Goal: Information Seeking & Learning: Learn about a topic

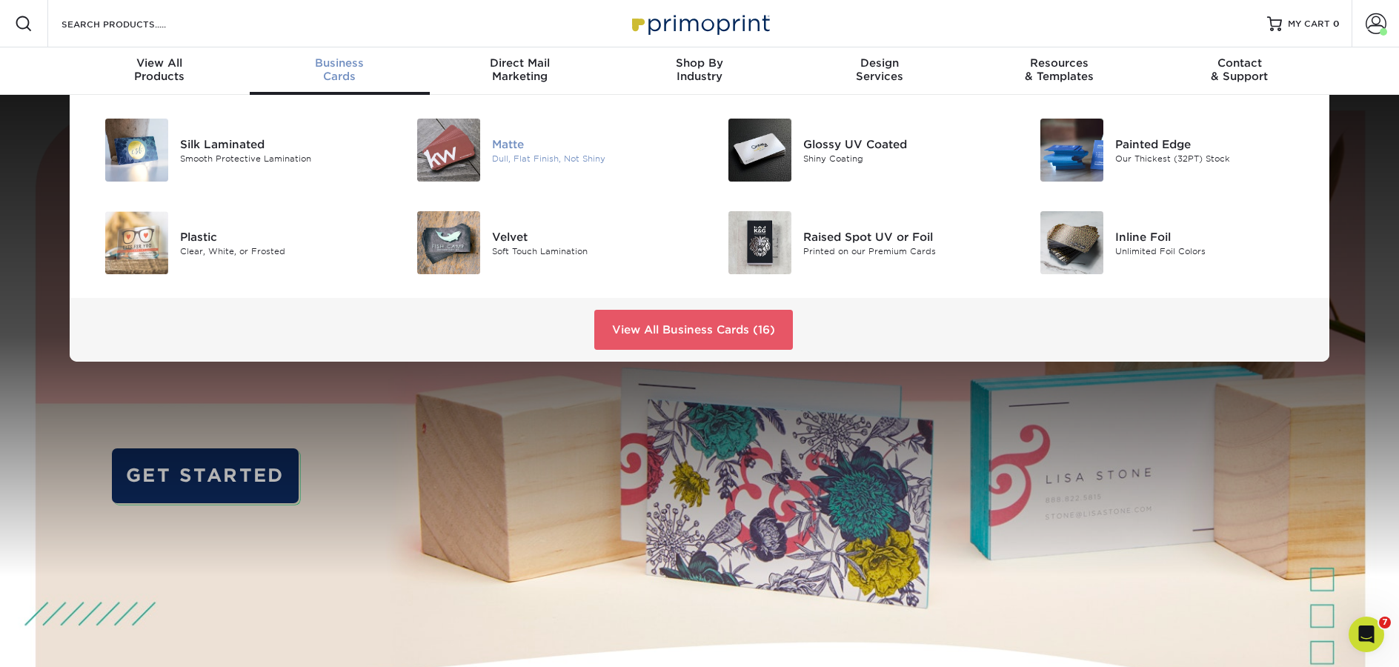
click at [527, 150] on div "Matte" at bounding box center [590, 144] width 196 height 16
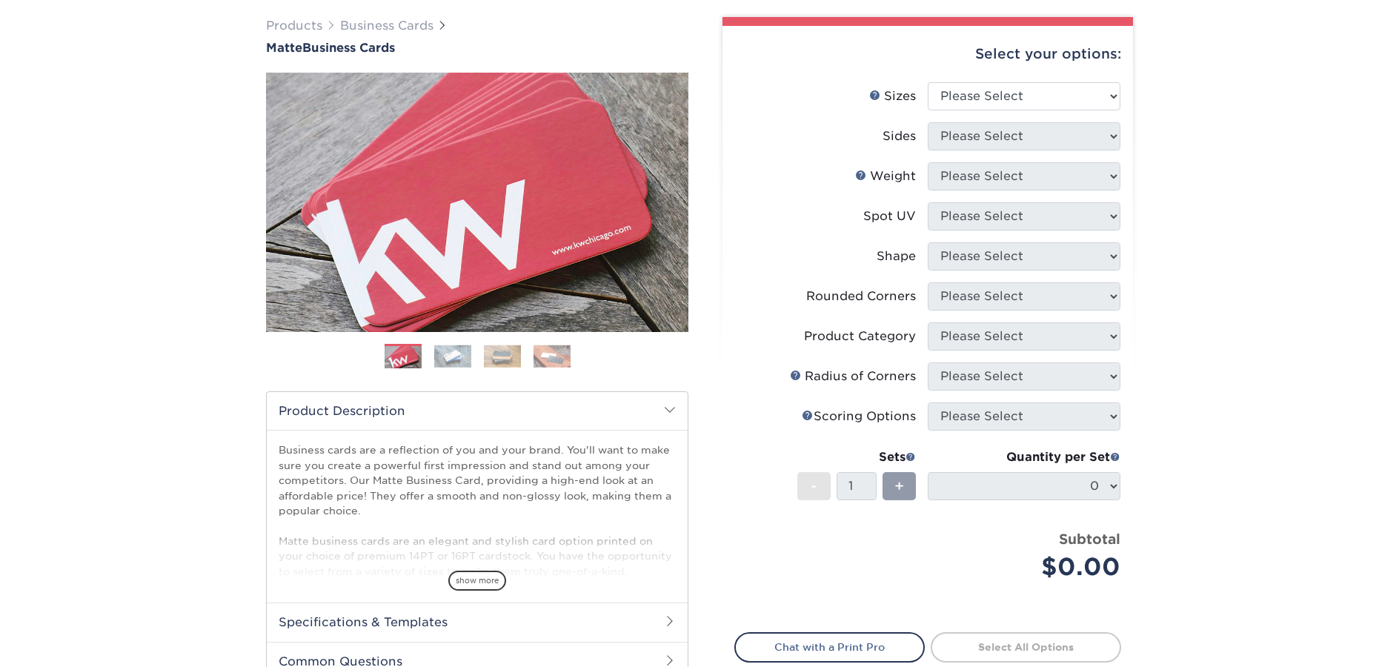
scroll to position [109, 0]
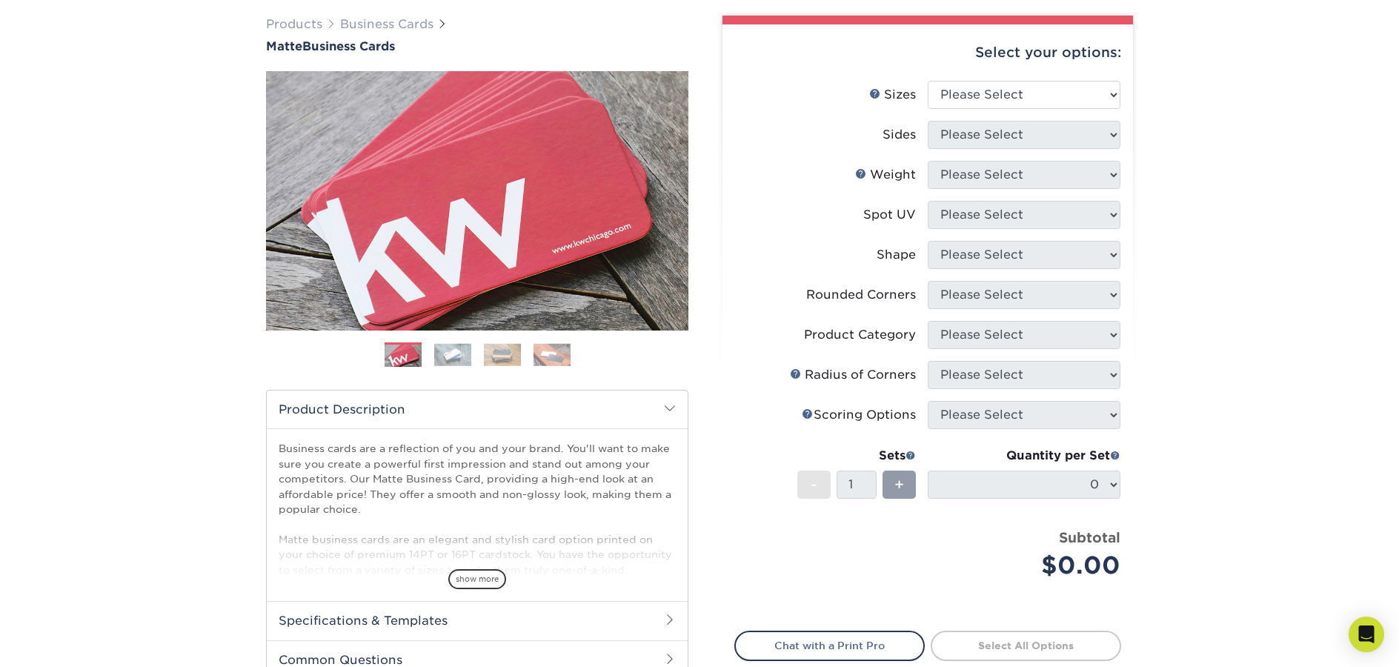
click at [463, 355] on img at bounding box center [452, 354] width 37 height 23
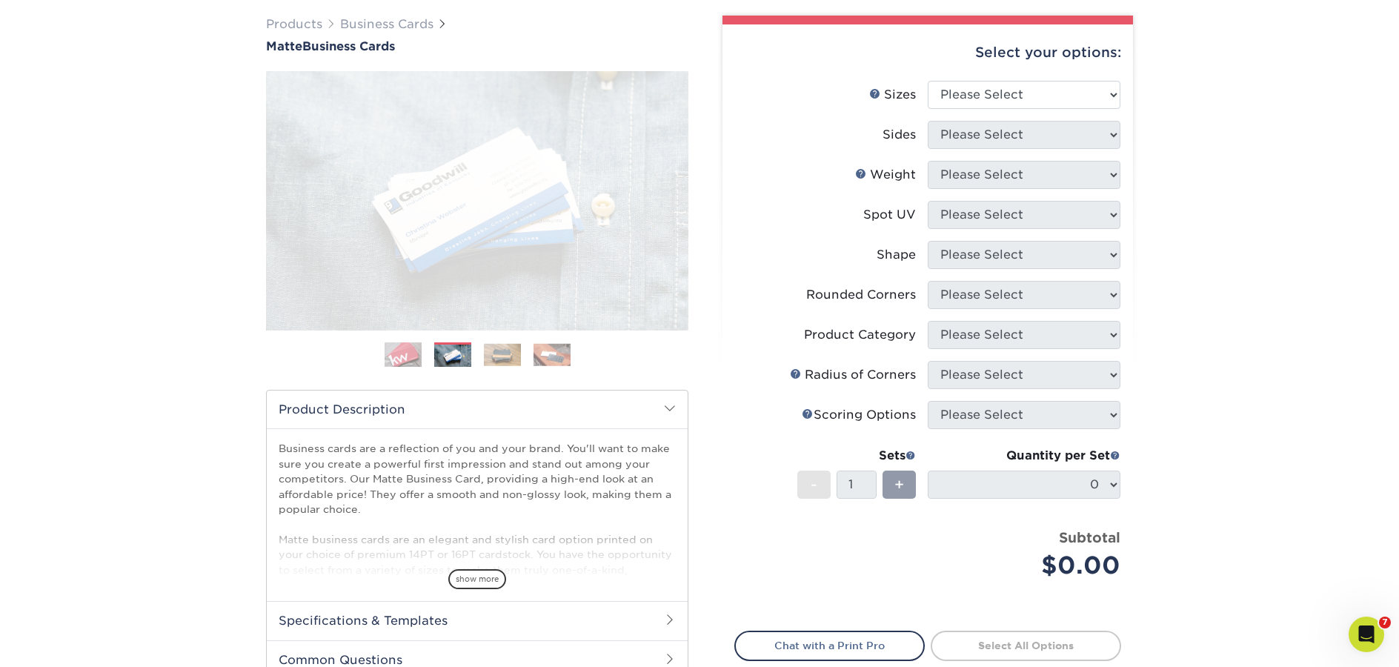
scroll to position [0, 0]
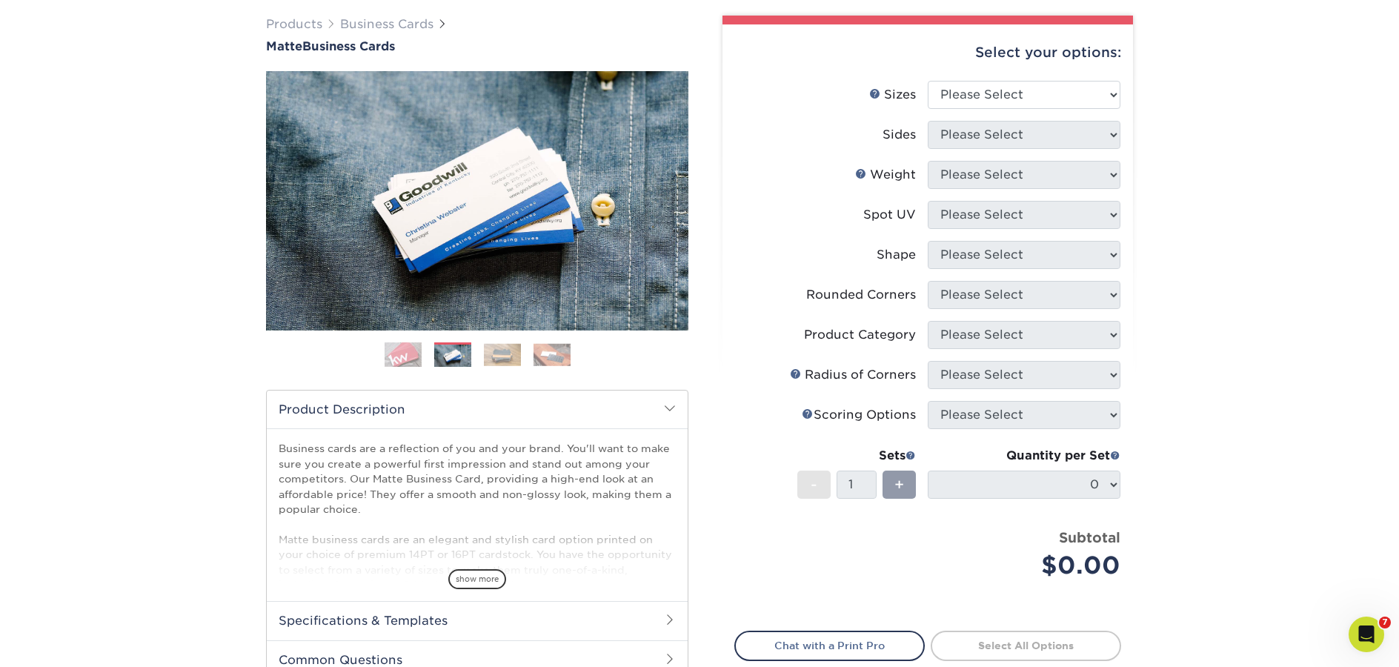
click at [494, 357] on img at bounding box center [502, 354] width 37 height 23
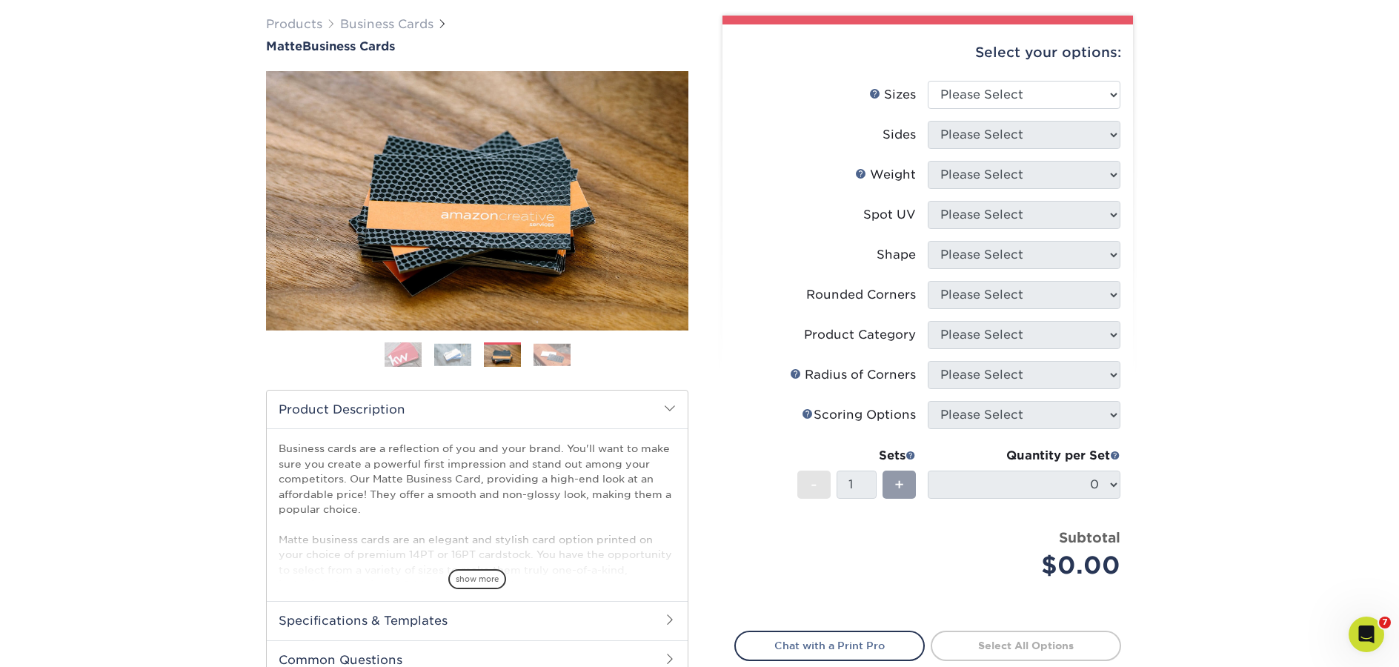
click at [544, 362] on img at bounding box center [552, 354] width 37 height 23
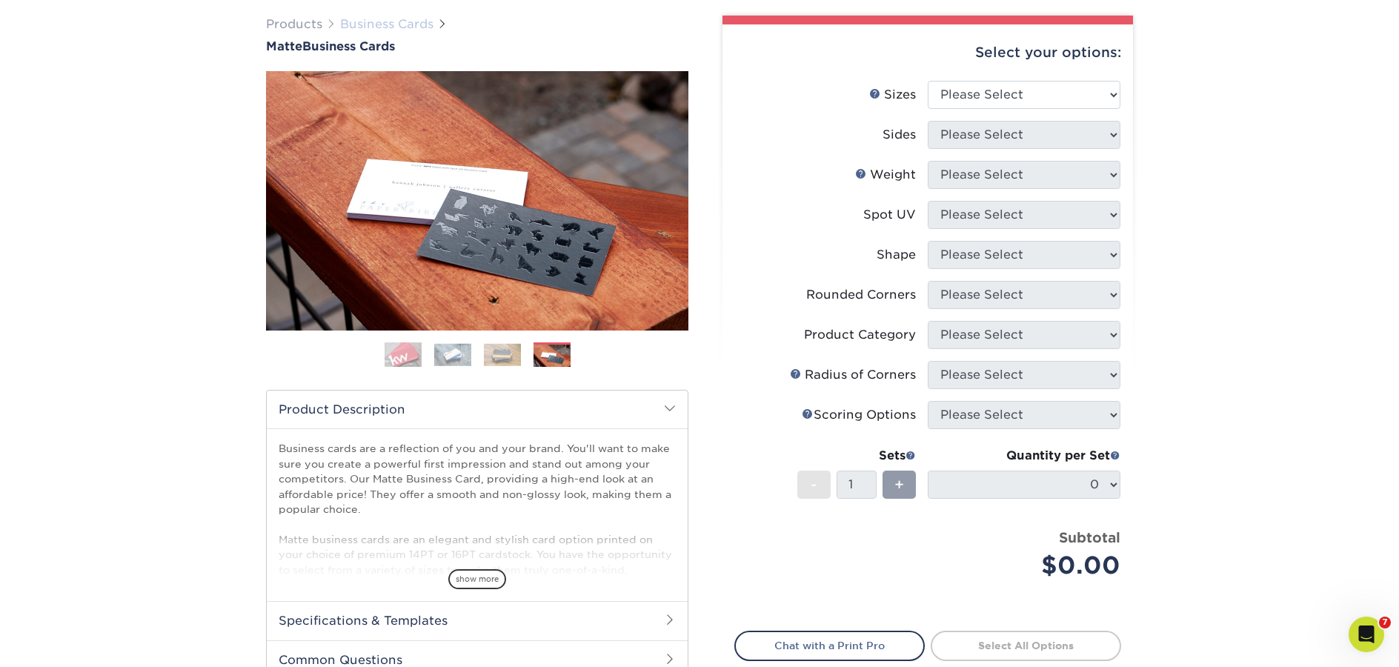
click at [417, 29] on link "Business Cards" at bounding box center [386, 24] width 93 height 14
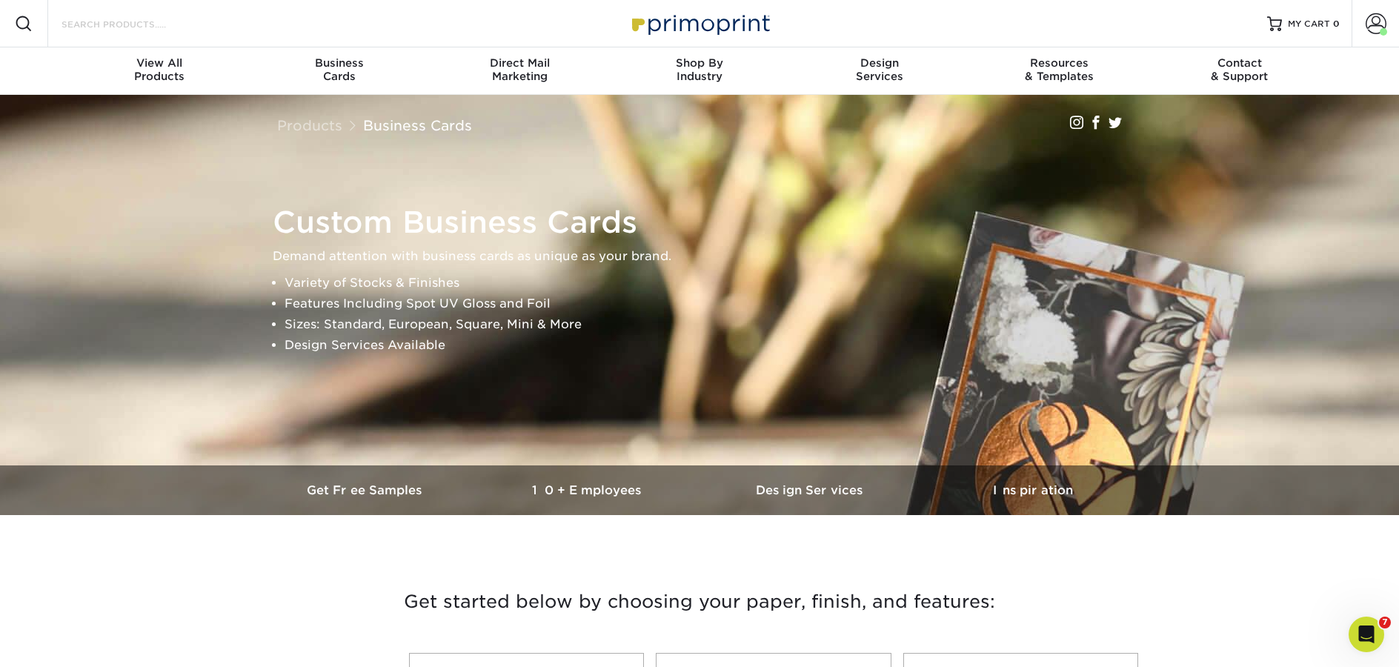
click at [122, 25] on input "Search Products" at bounding box center [132, 24] width 145 height 18
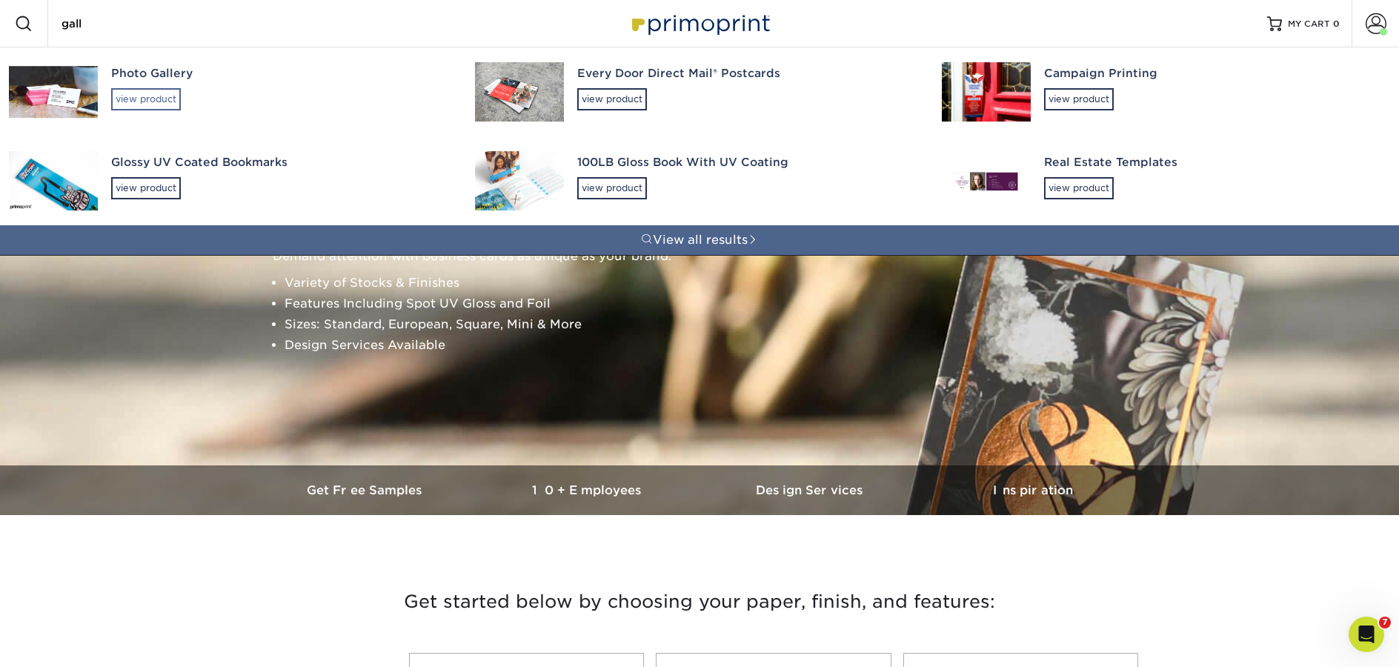
type input "gall"
click at [149, 95] on div "view product" at bounding box center [146, 99] width 70 height 22
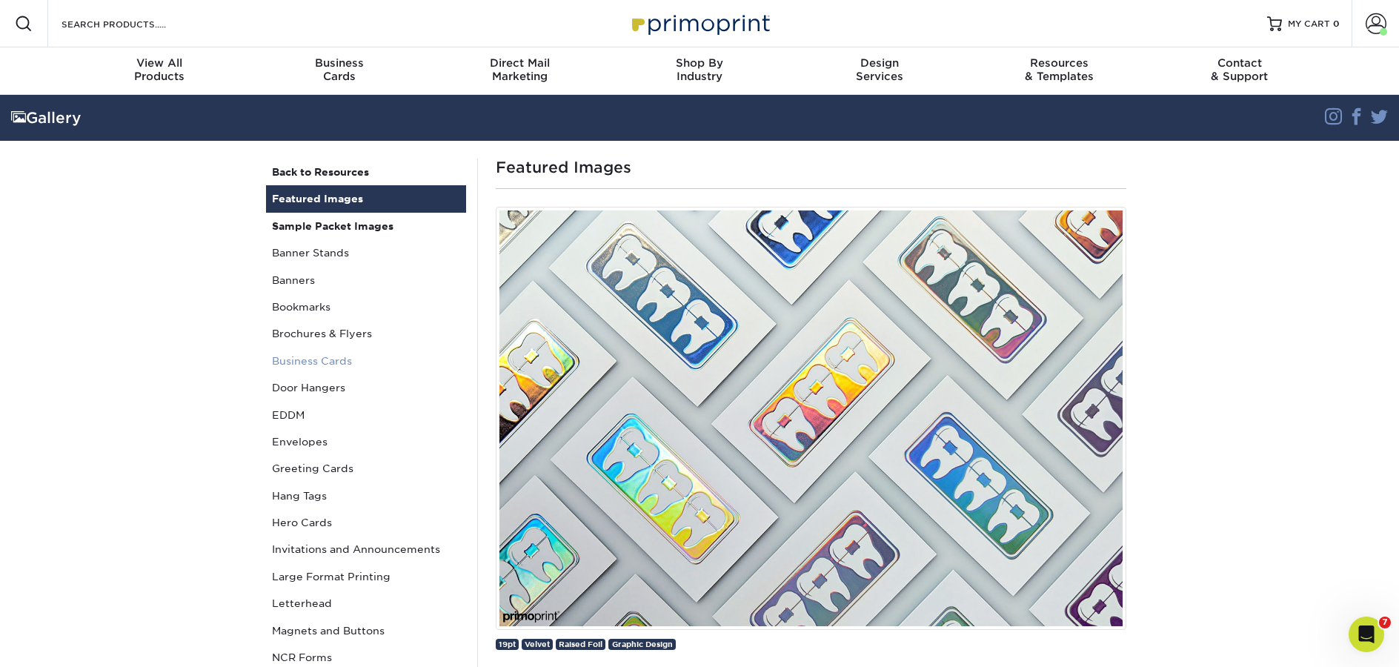
click at [302, 359] on link "Business Cards" at bounding box center [366, 361] width 200 height 27
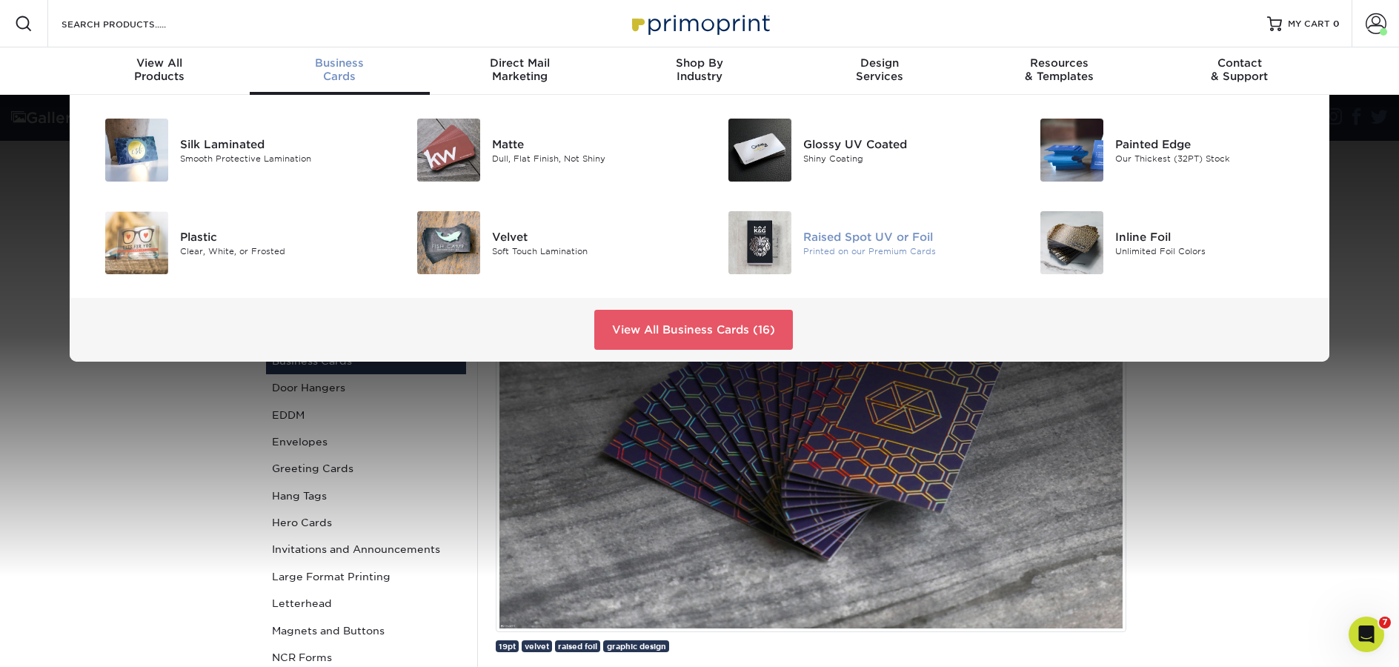
click at [809, 237] on div "Raised Spot UV or Foil" at bounding box center [901, 236] width 196 height 16
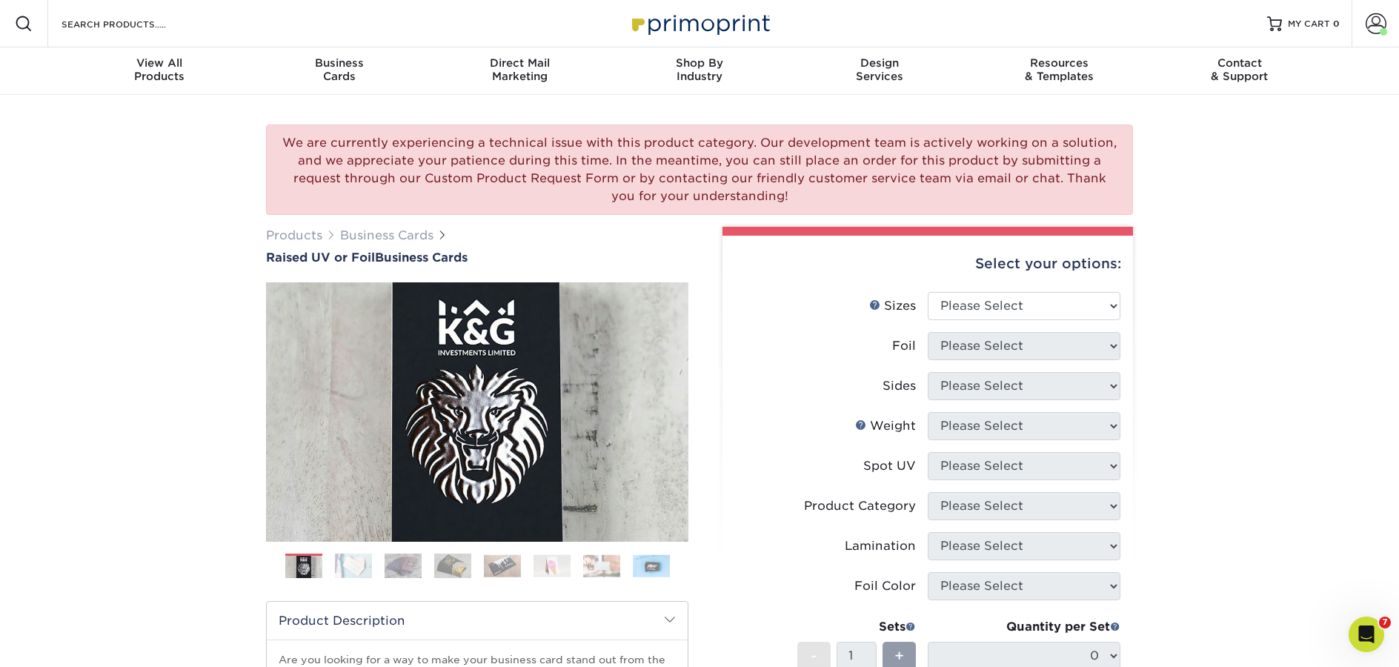
click at [359, 567] on img at bounding box center [353, 566] width 37 height 26
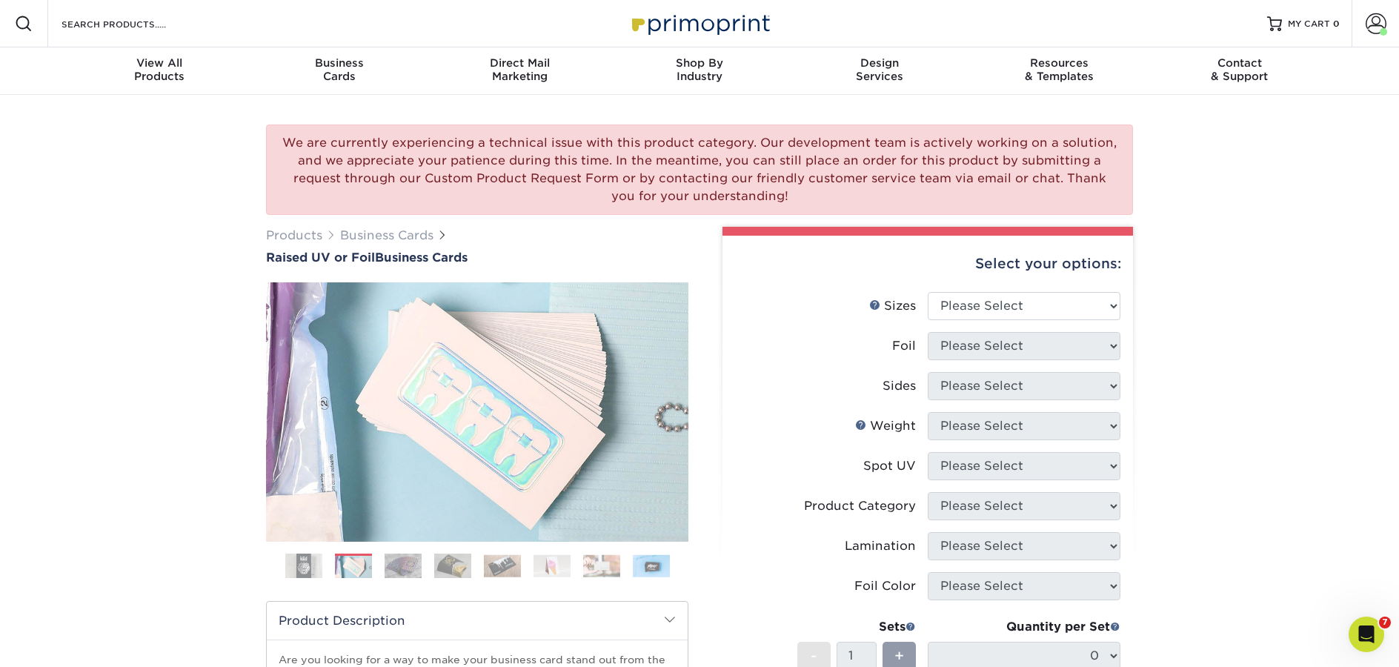
click at [551, 574] on img at bounding box center [552, 565] width 37 height 23
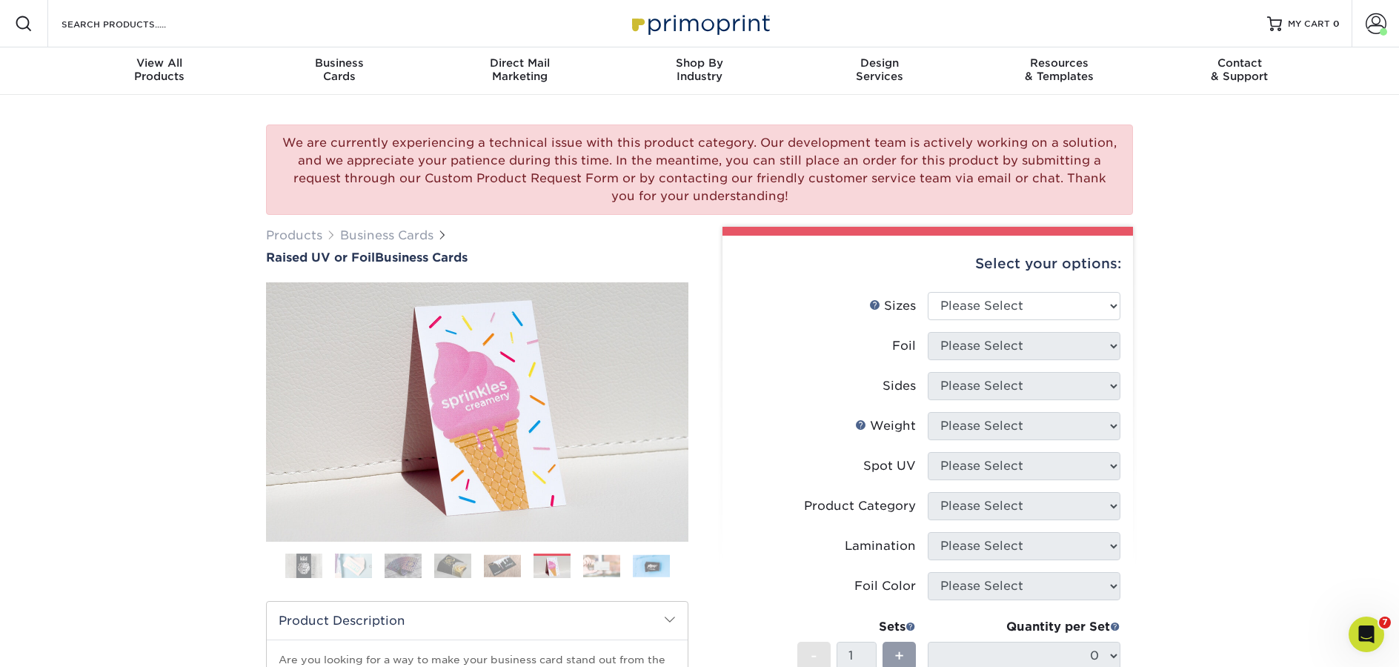
click at [601, 570] on img at bounding box center [601, 565] width 37 height 23
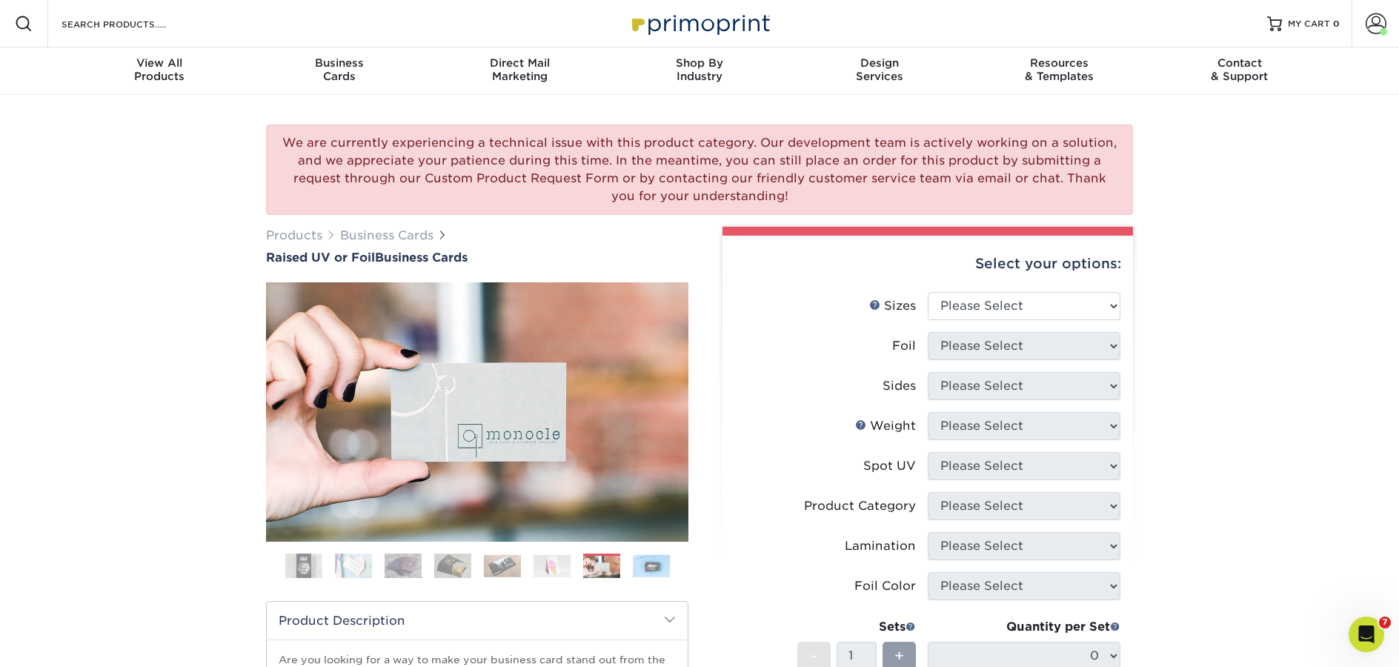
click at [644, 564] on img at bounding box center [651, 565] width 37 height 23
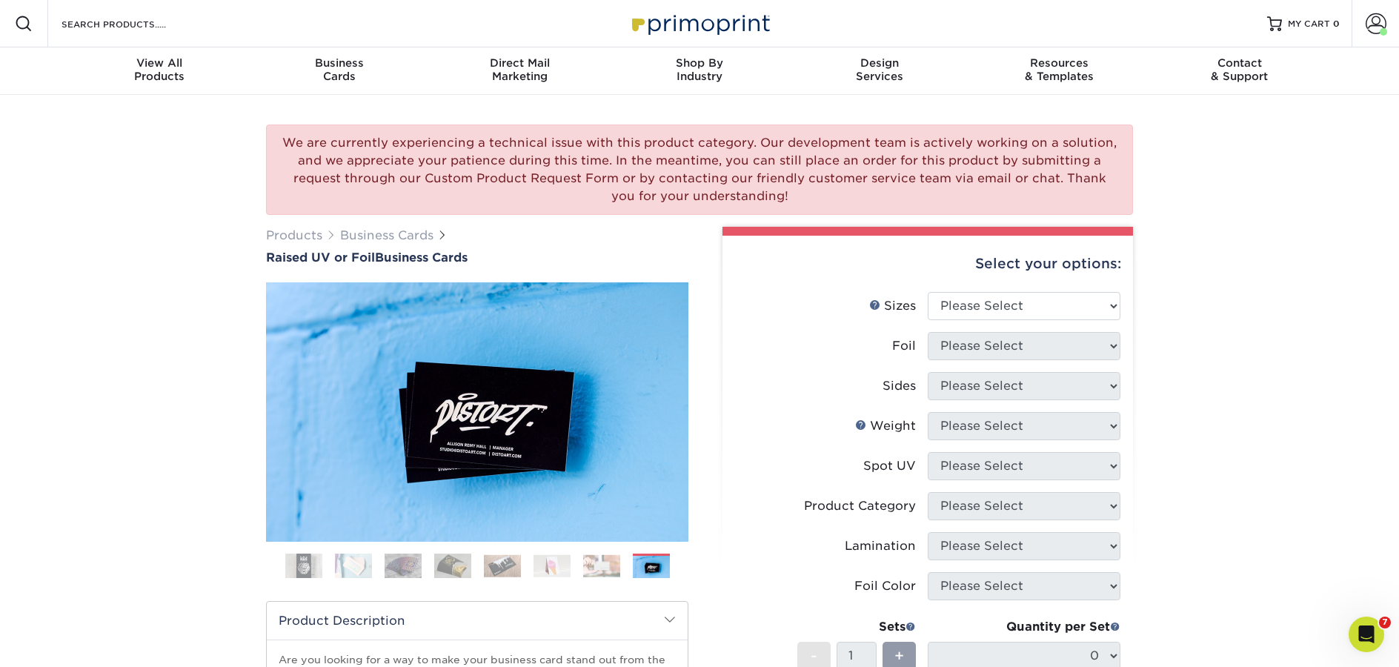
click at [552, 568] on img at bounding box center [552, 565] width 37 height 23
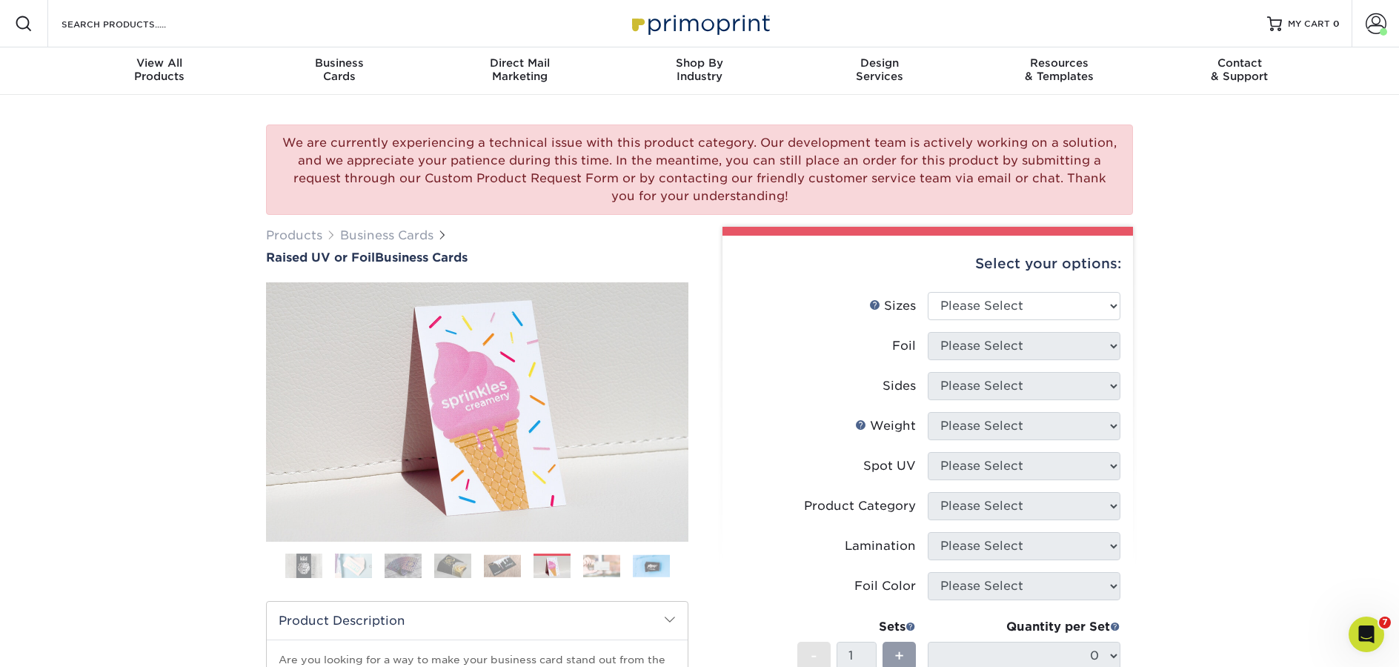
click at [494, 568] on img at bounding box center [502, 565] width 37 height 23
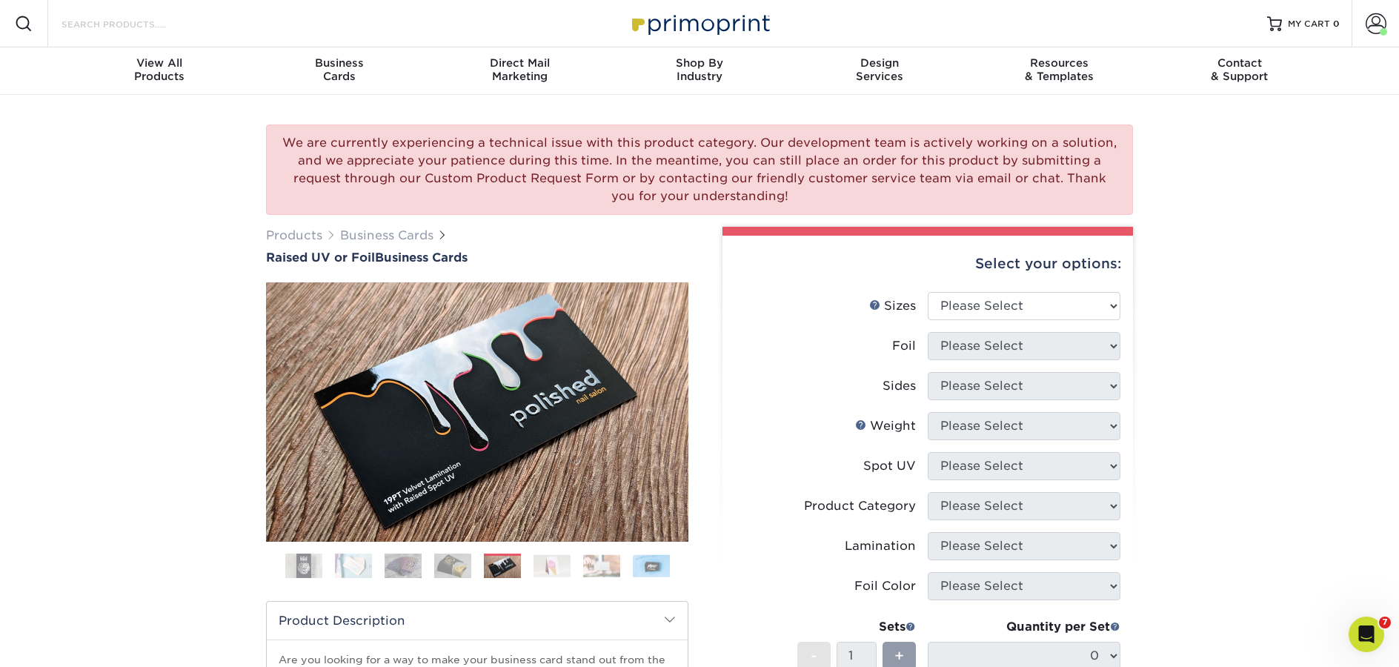
click at [81, 16] on input "Search Products" at bounding box center [132, 24] width 145 height 18
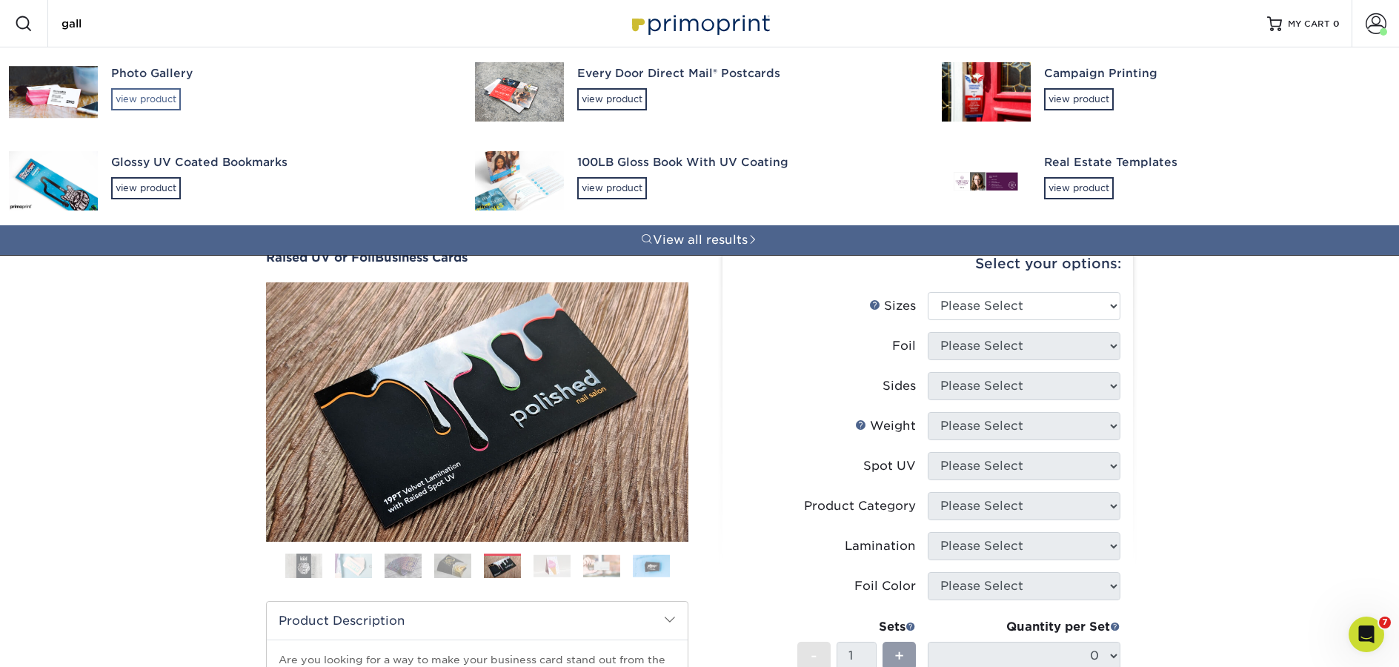
type input "gall"
click at [149, 95] on div "view product" at bounding box center [146, 99] width 70 height 22
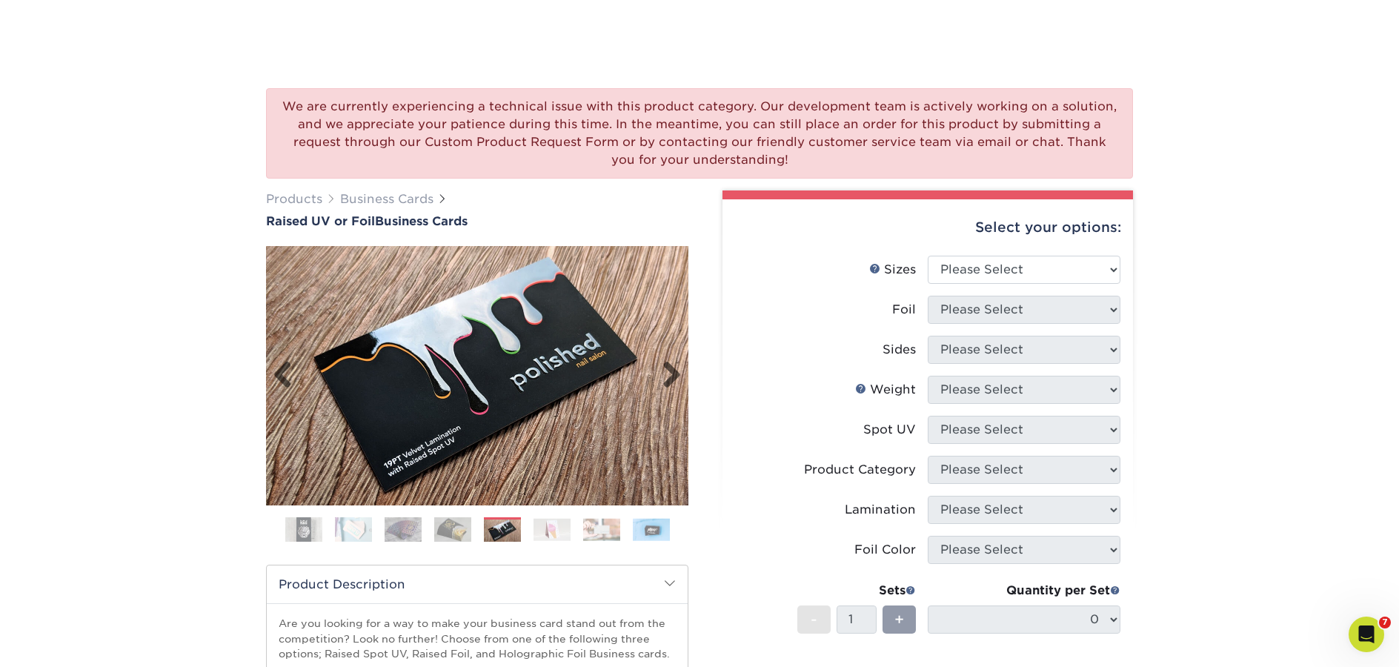
scroll to position [114, 0]
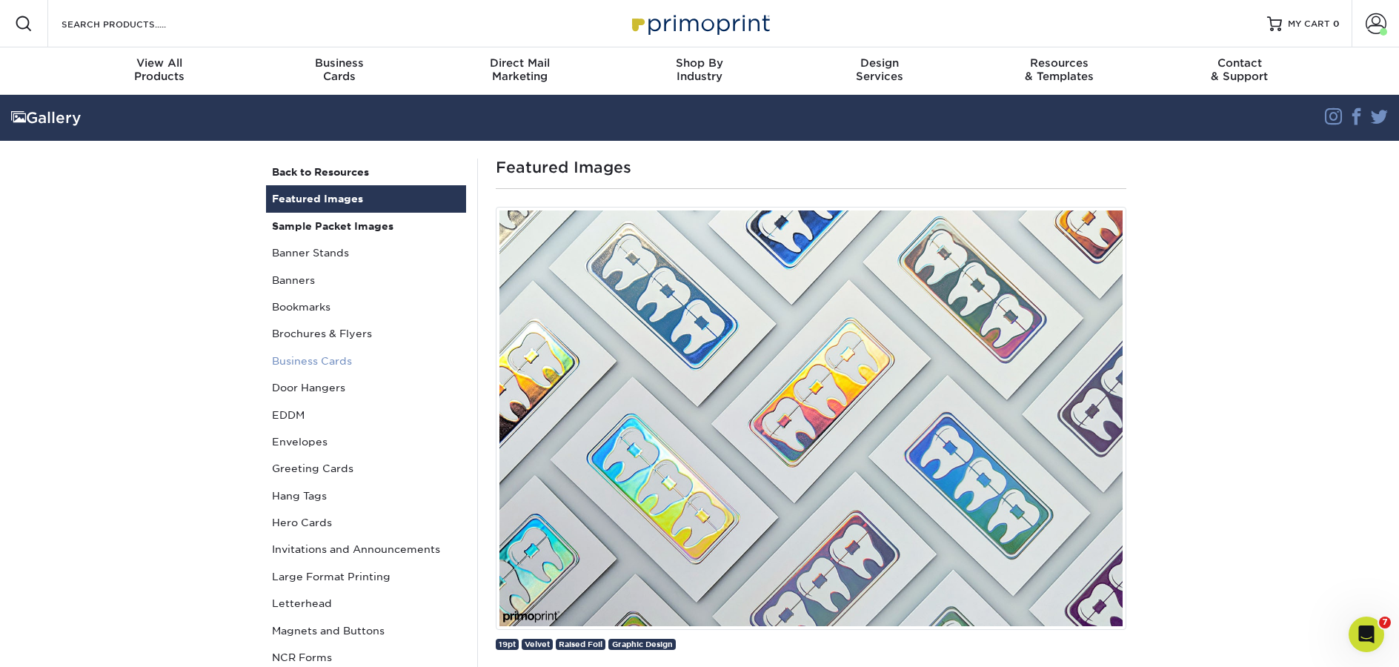
click at [321, 360] on link "Business Cards" at bounding box center [366, 361] width 200 height 27
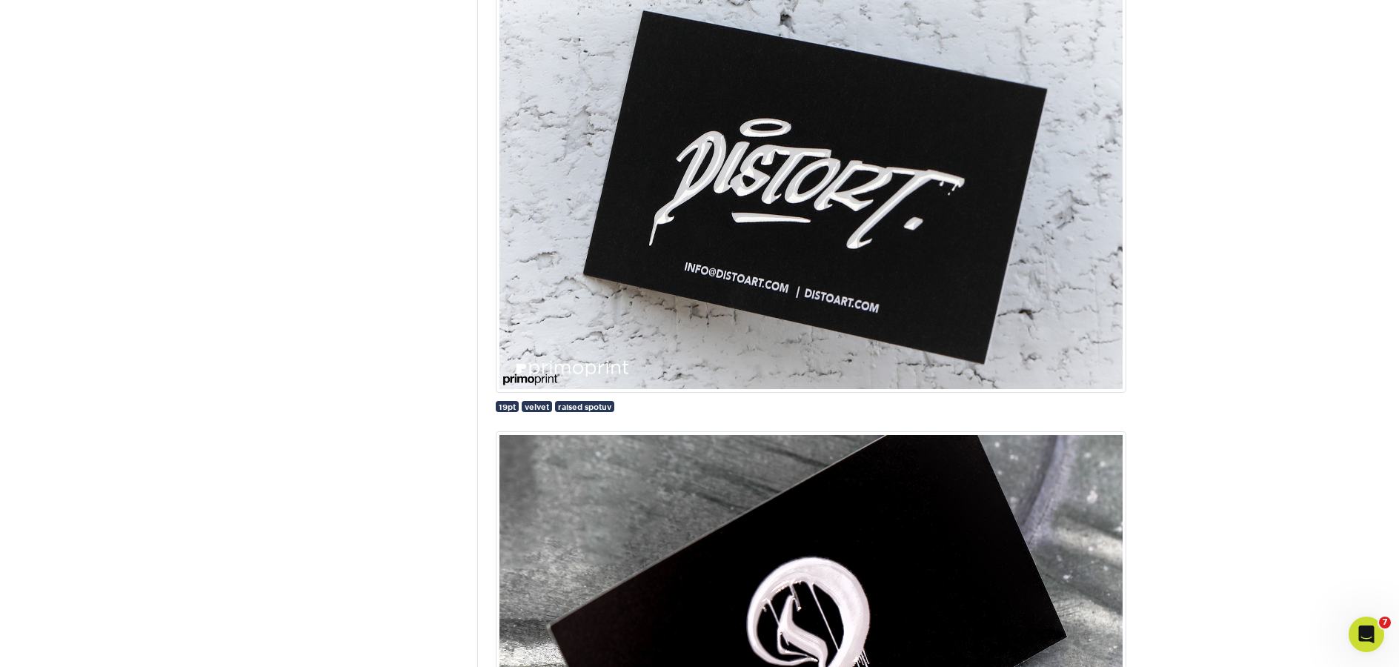
scroll to position [3762, 0]
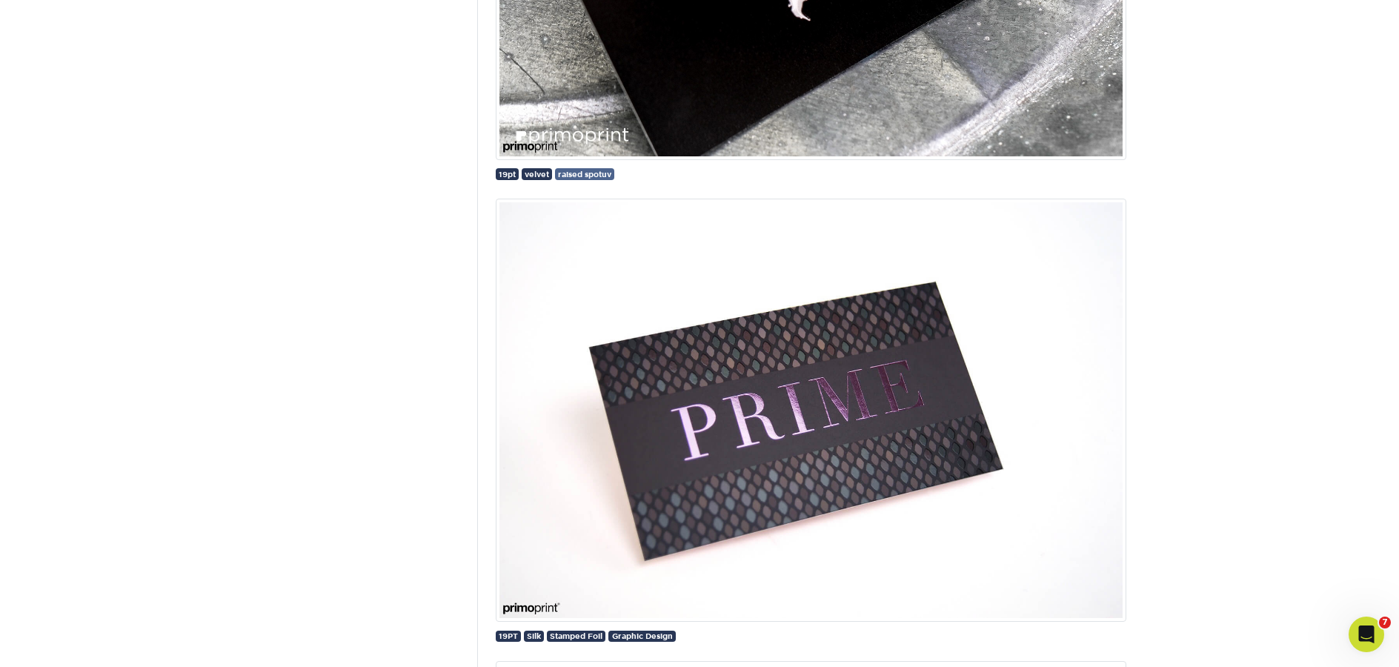
click at [574, 173] on span "raised spotuv" at bounding box center [584, 174] width 53 height 9
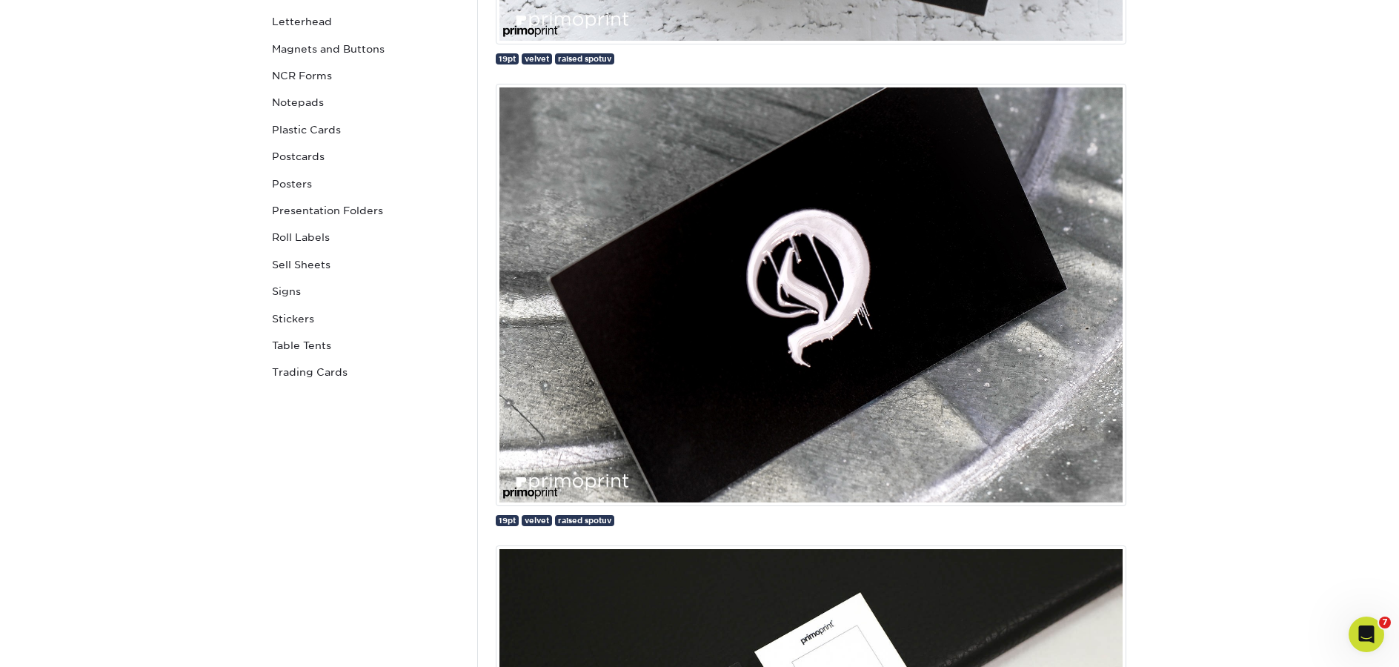
scroll to position [79, 0]
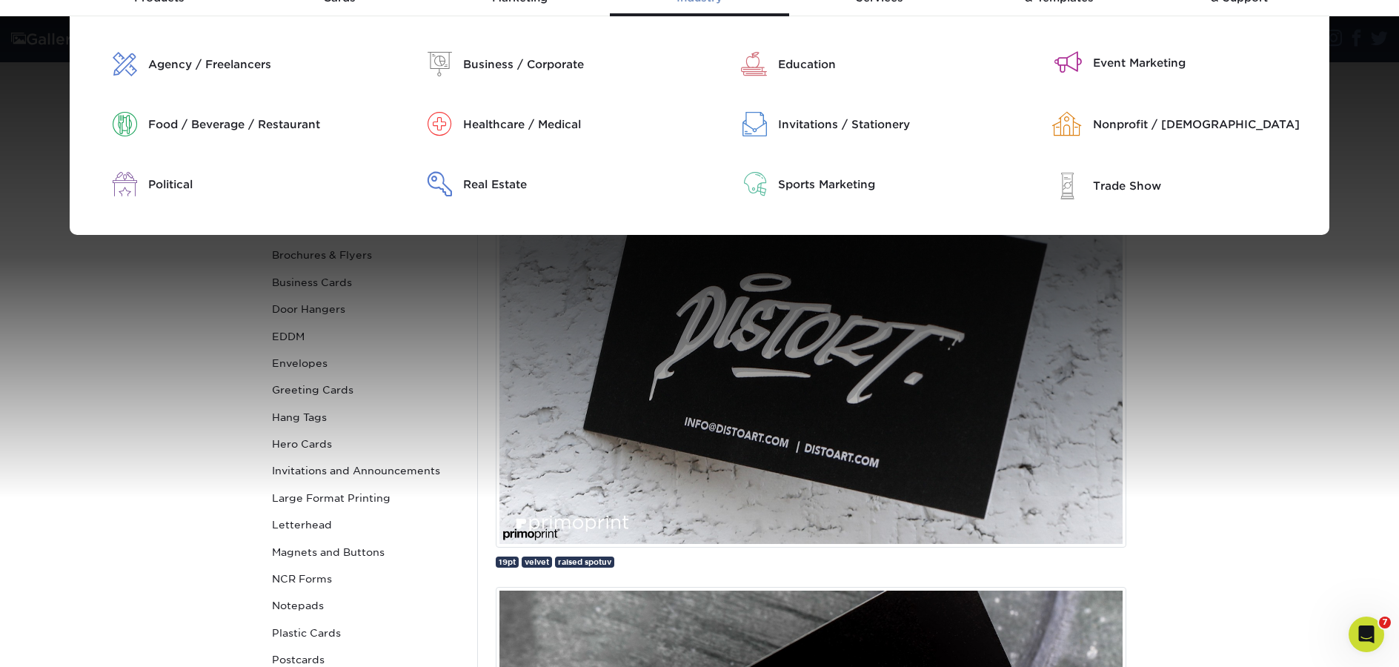
drag, startPoint x: 691, startPoint y: 290, endPoint x: 742, endPoint y: 6, distance: 288.5
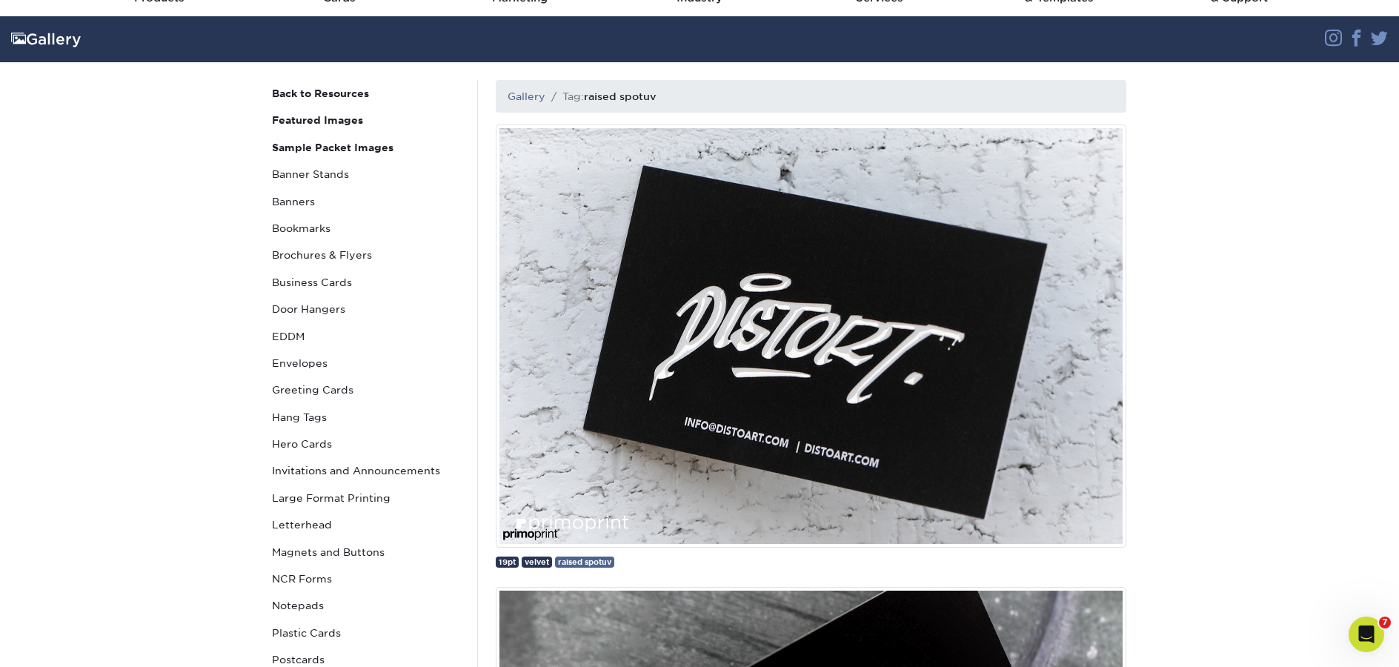
click at [586, 565] on span "raised spotuv" at bounding box center [584, 561] width 53 height 9
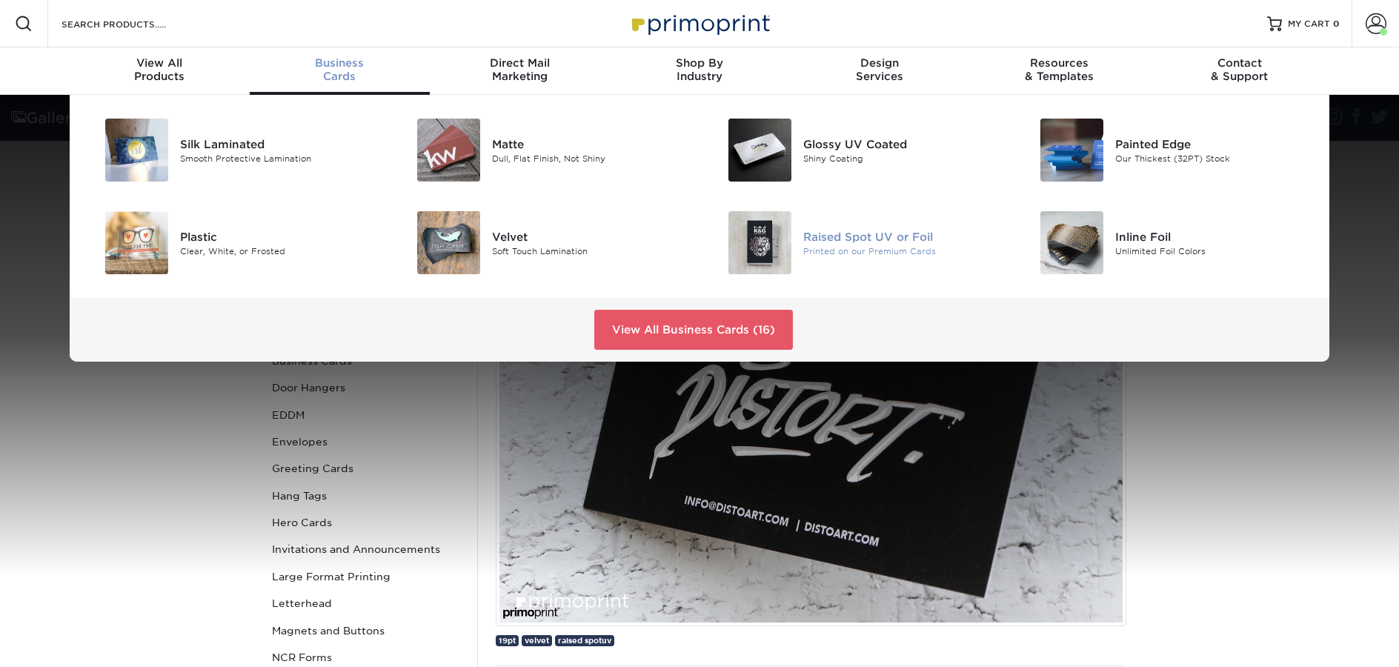
click at [828, 239] on div "Raised Spot UV or Foil" at bounding box center [901, 236] width 196 height 16
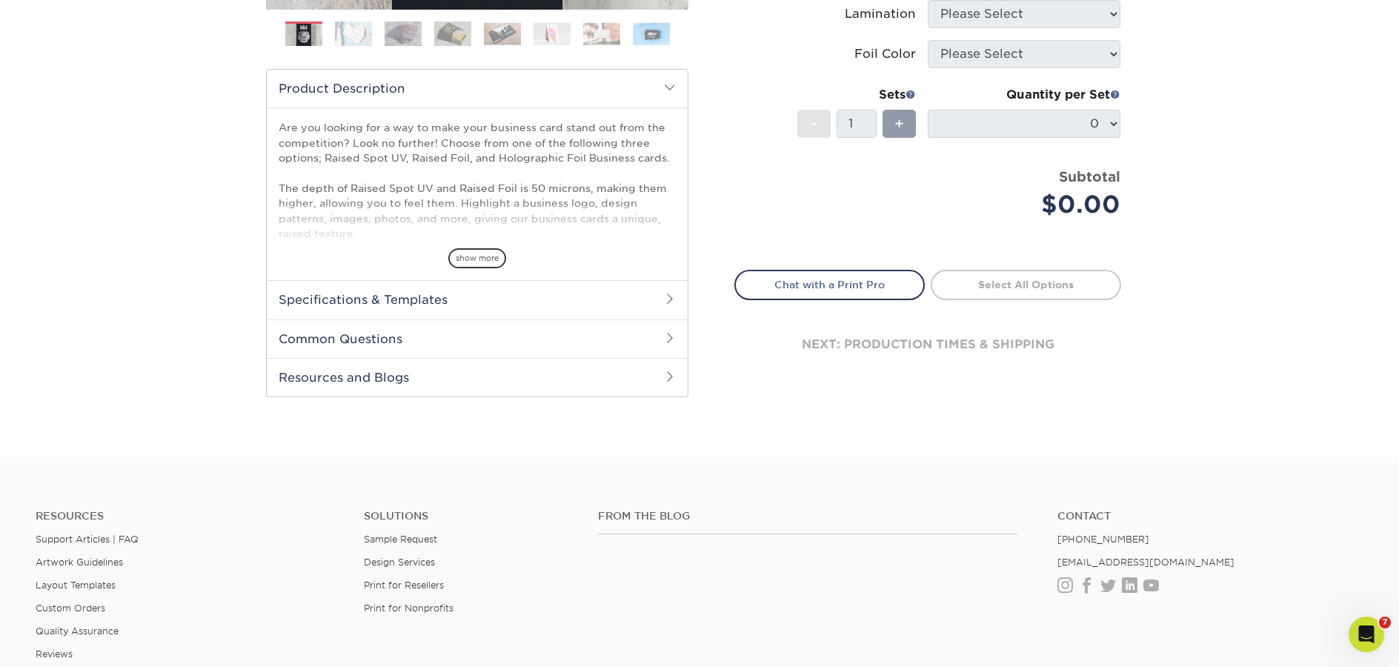
click at [427, 306] on h2 "Specifications & Templates" at bounding box center [477, 299] width 421 height 39
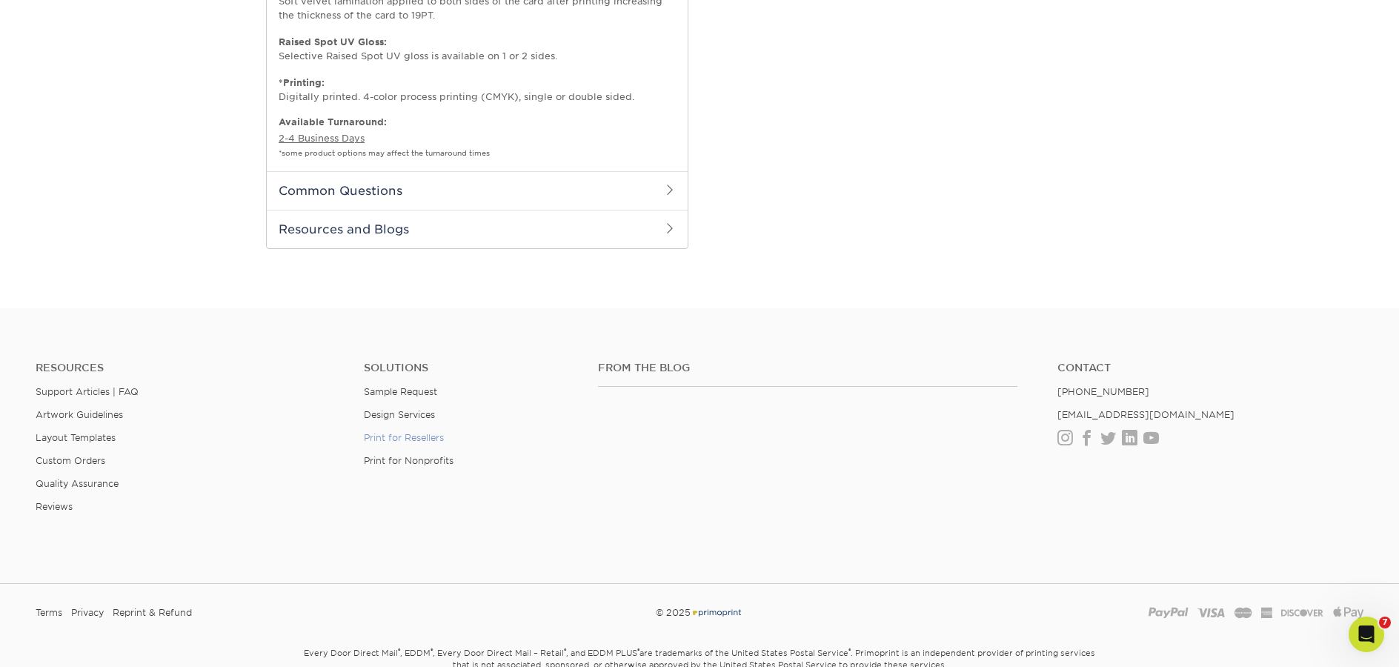
scroll to position [942, 0]
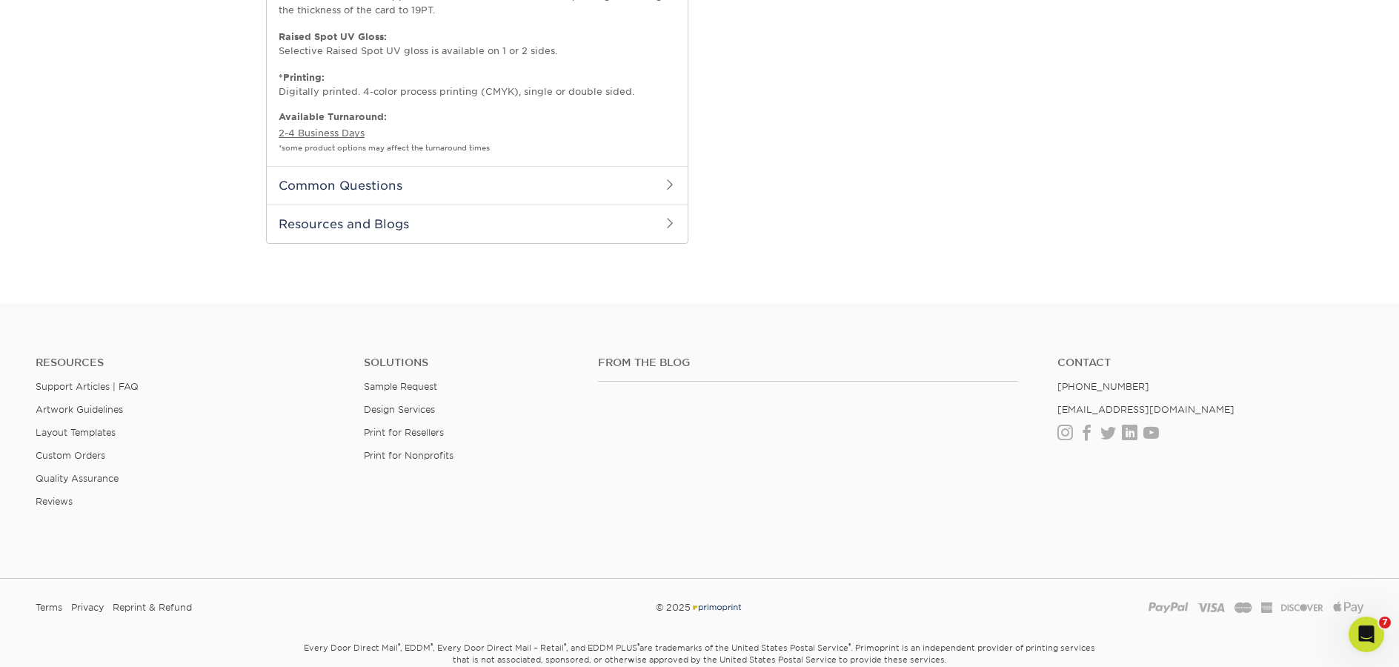
click at [361, 222] on h2 "Resources and Blogs" at bounding box center [477, 224] width 421 height 39
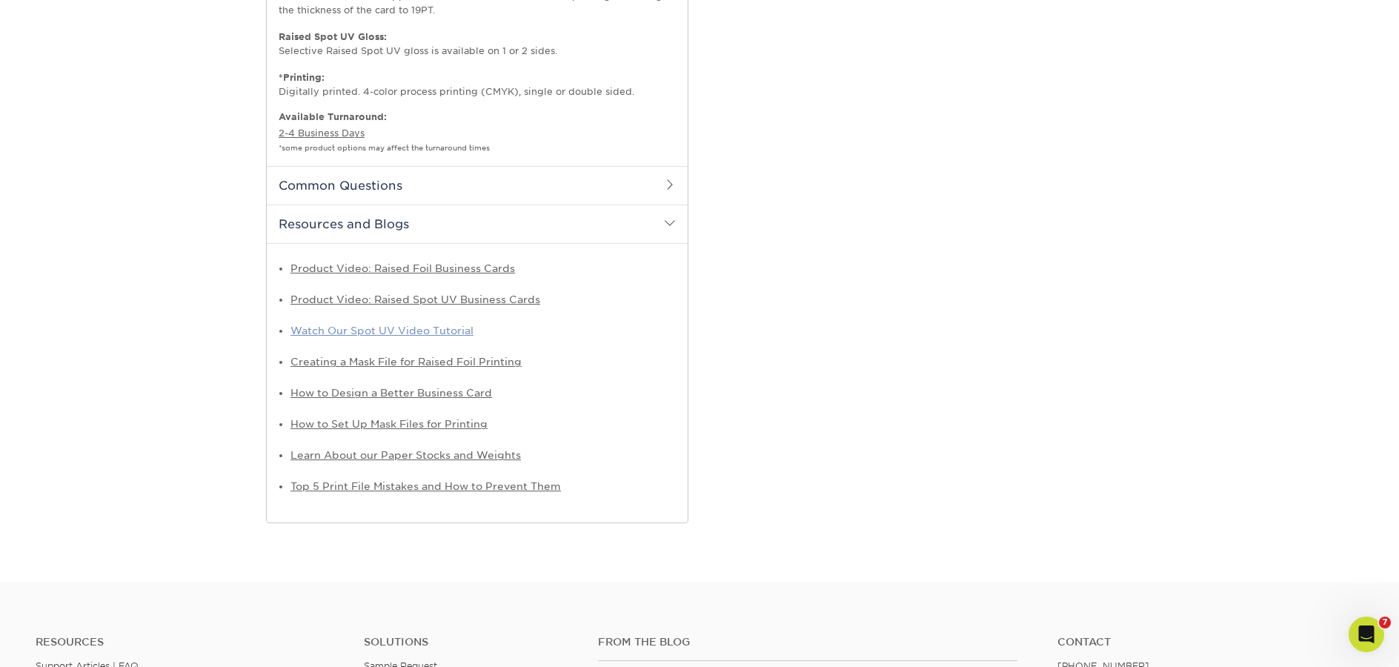
click at [339, 331] on link "Watch Our Spot UV Video Tutorial" at bounding box center [382, 331] width 183 height 12
